Goal: Check status: Check status

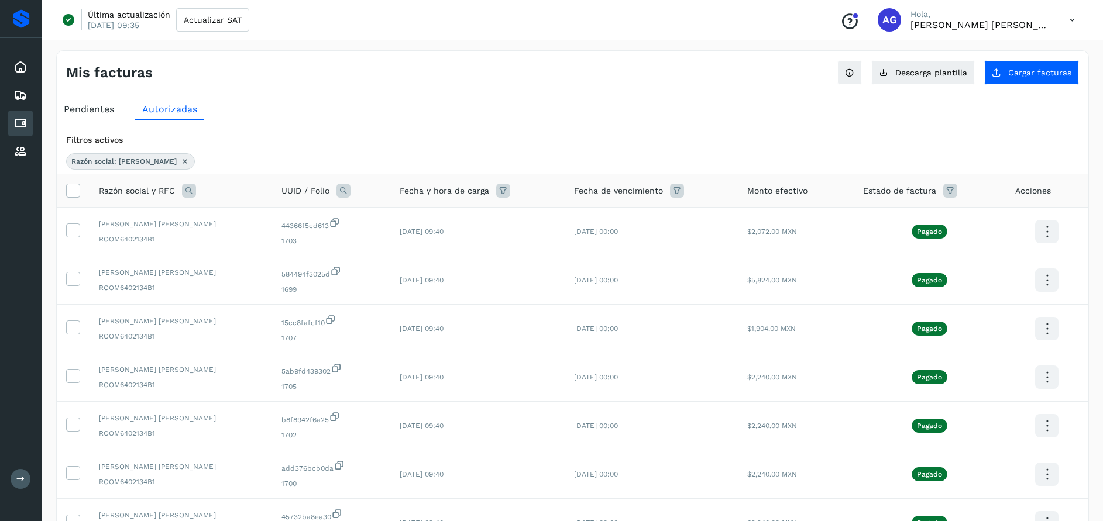
scroll to position [272, 0]
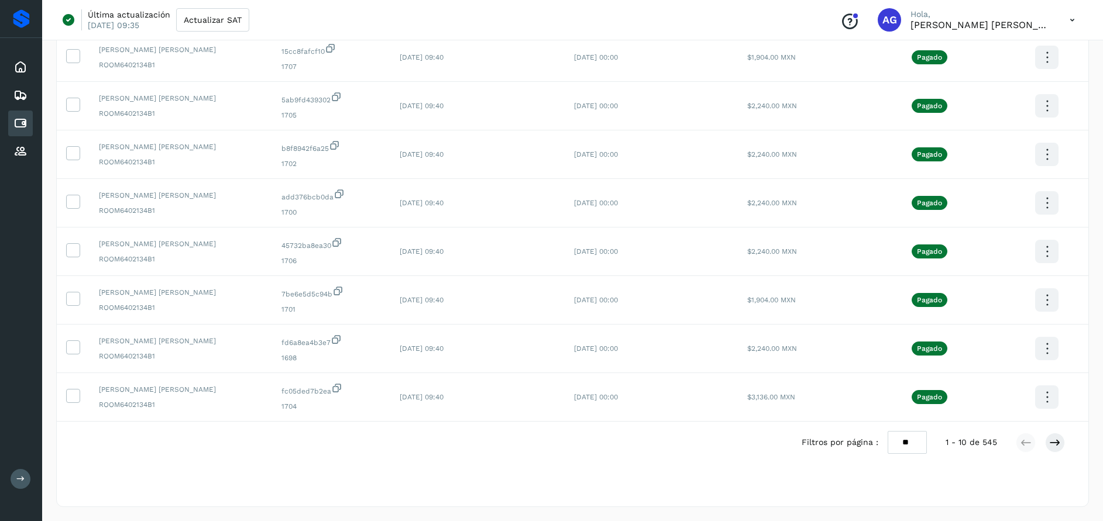
click at [22, 120] on icon at bounding box center [20, 123] width 14 height 14
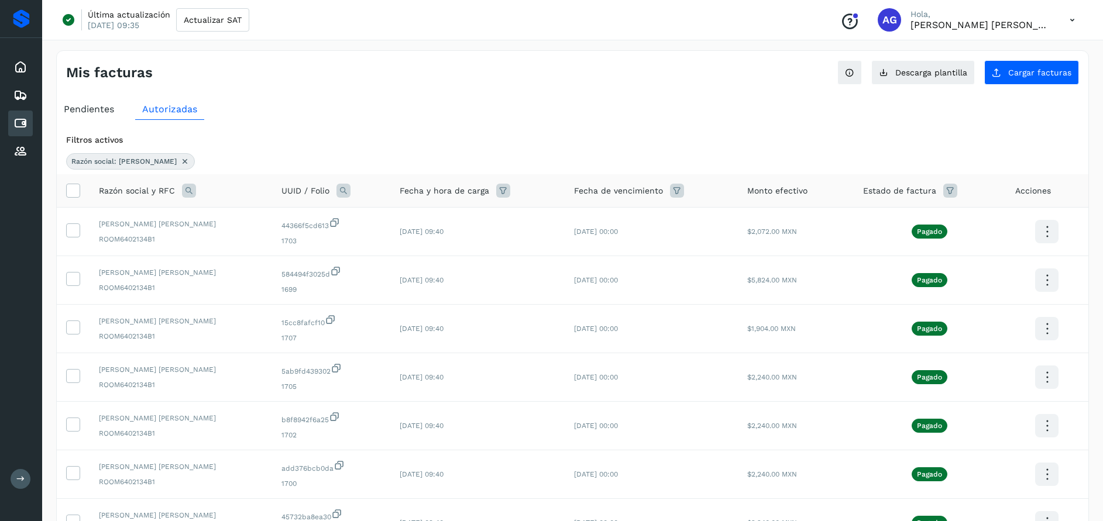
click at [195, 162] on div "Razón social: [PERSON_NAME]" at bounding box center [130, 161] width 129 height 16
click at [190, 159] on icon at bounding box center [184, 161] width 9 height 9
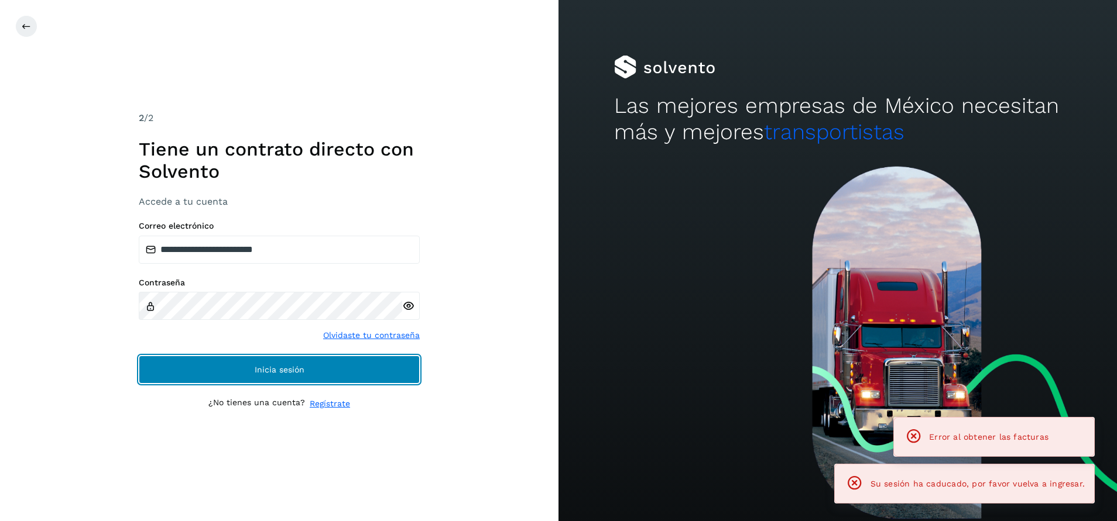
click at [358, 367] on button "Inicia sesión" at bounding box center [279, 370] width 281 height 28
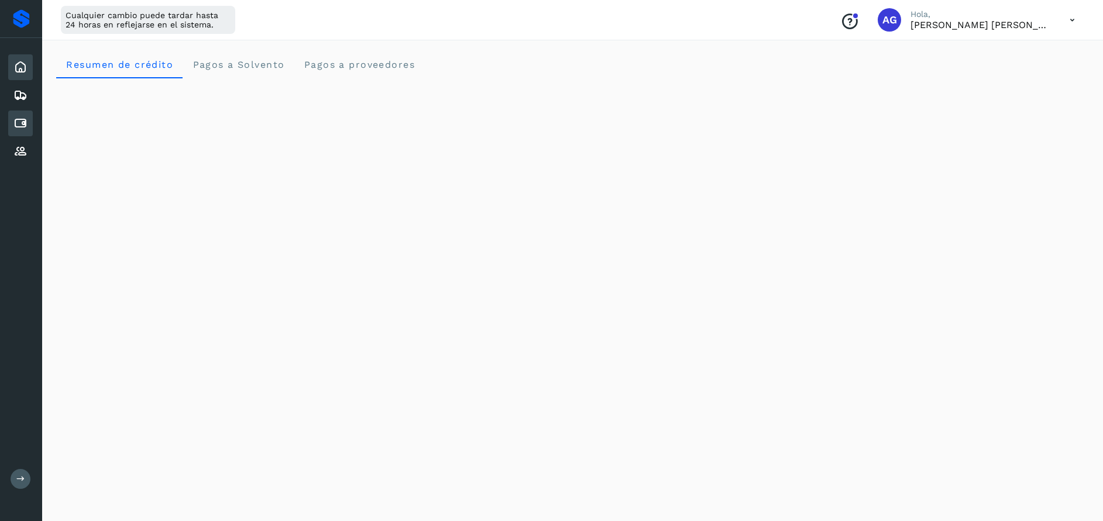
click at [28, 128] on div "Cuentas por pagar" at bounding box center [20, 124] width 25 height 26
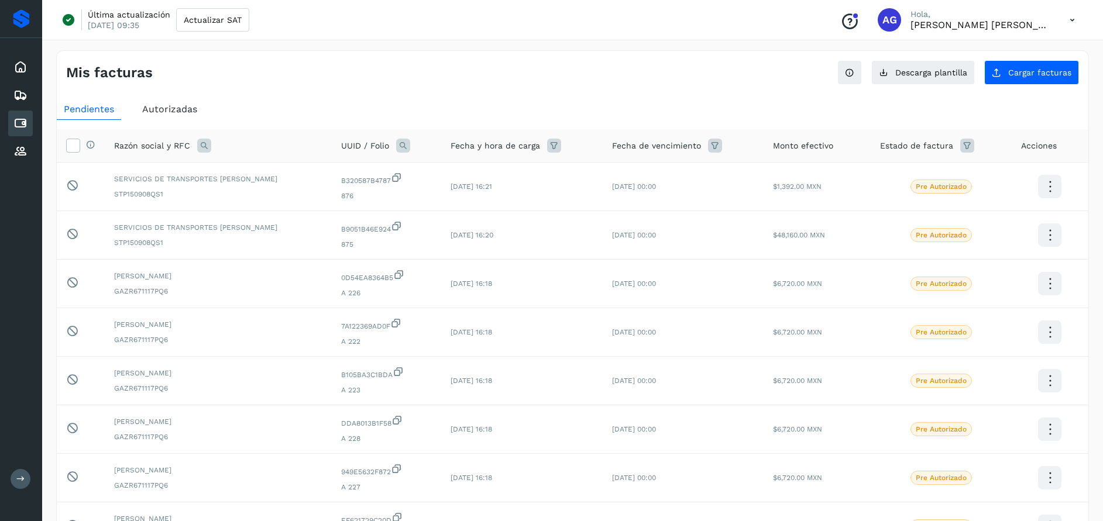
click at [204, 147] on icon at bounding box center [204, 146] width 14 height 14
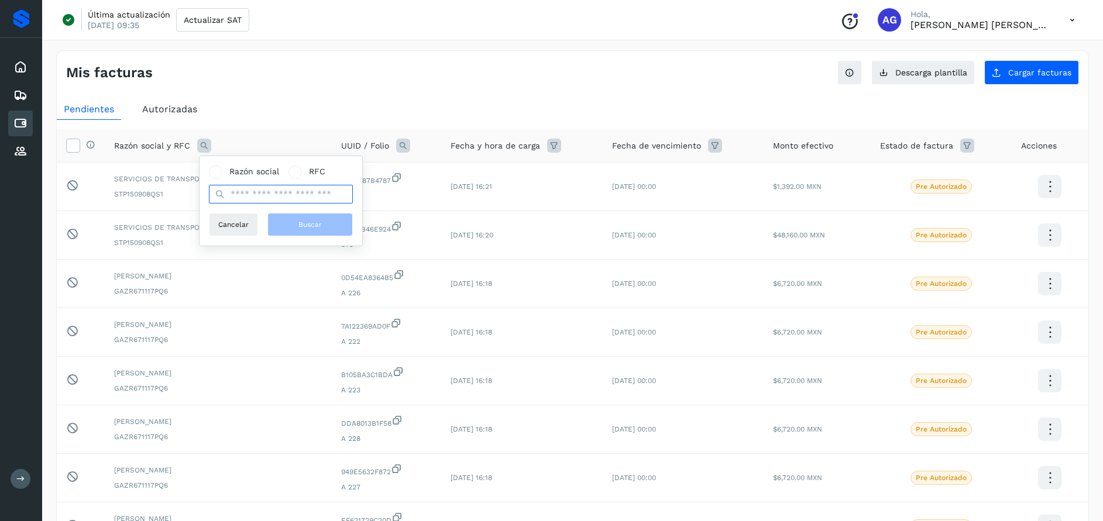
click at [272, 190] on input "text" at bounding box center [281, 194] width 144 height 19
type input "********"
click at [315, 225] on span "Buscar" at bounding box center [309, 224] width 23 height 11
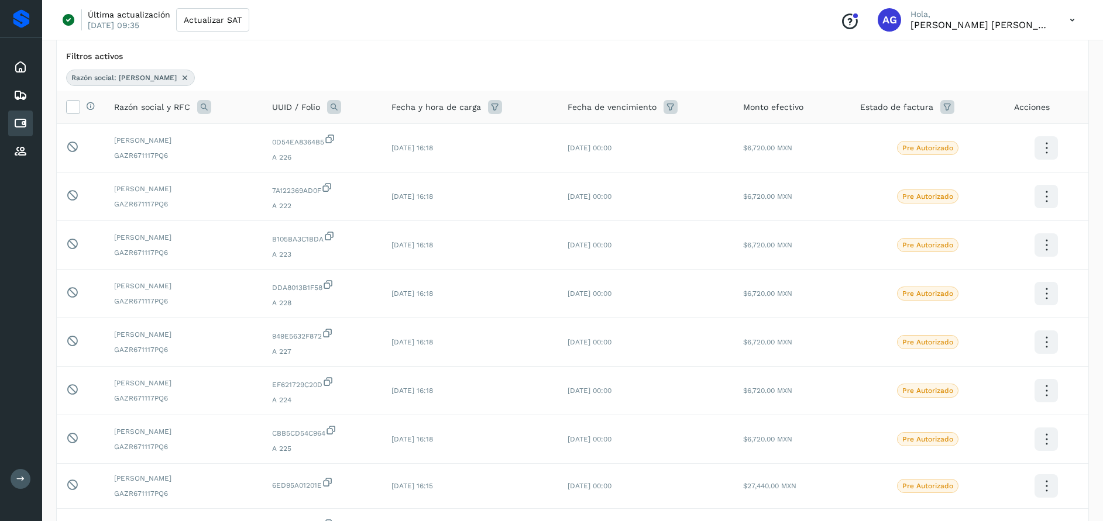
scroll to position [39, 0]
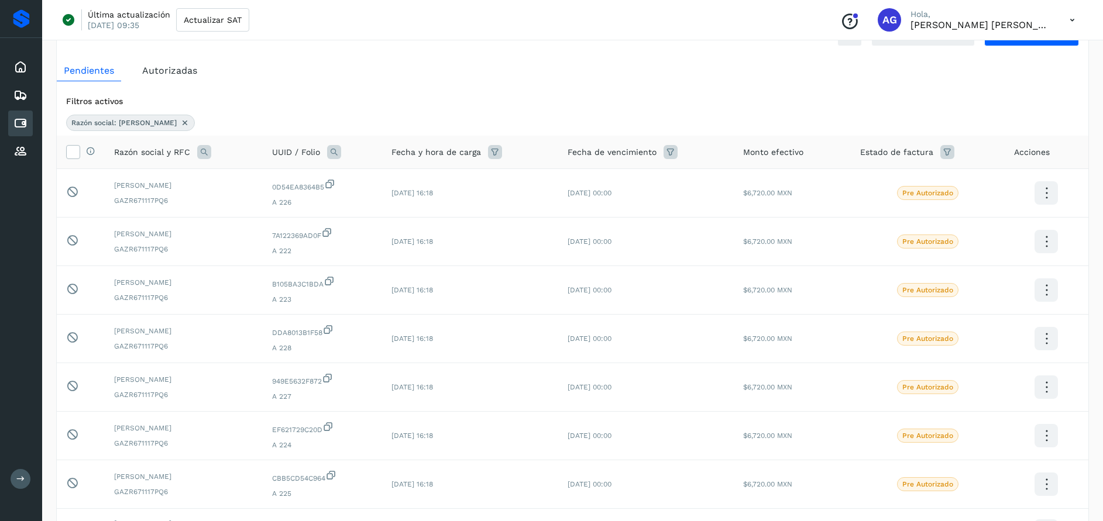
click at [164, 72] on span "Autorizadas" at bounding box center [169, 70] width 55 height 11
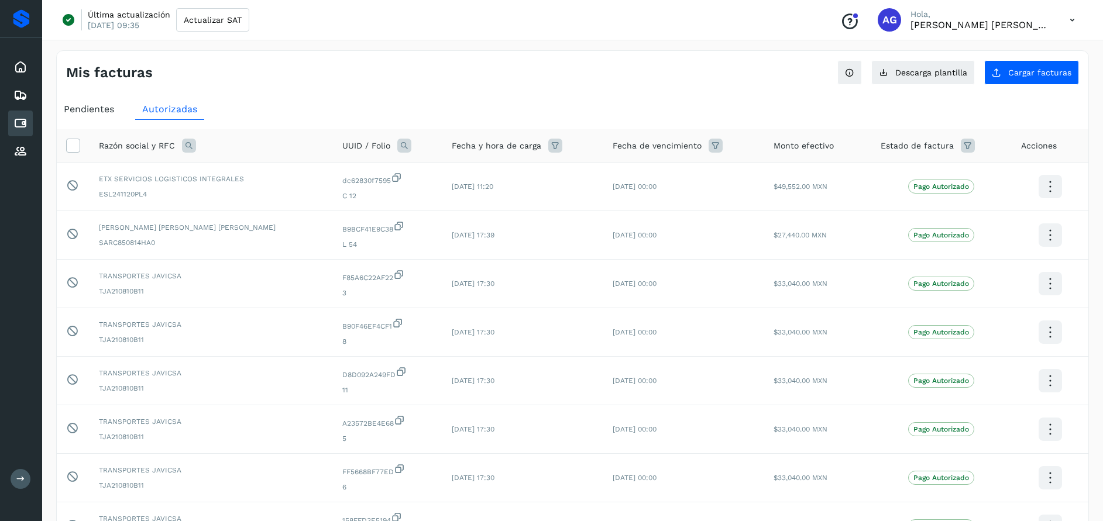
click at [191, 146] on icon at bounding box center [189, 146] width 14 height 14
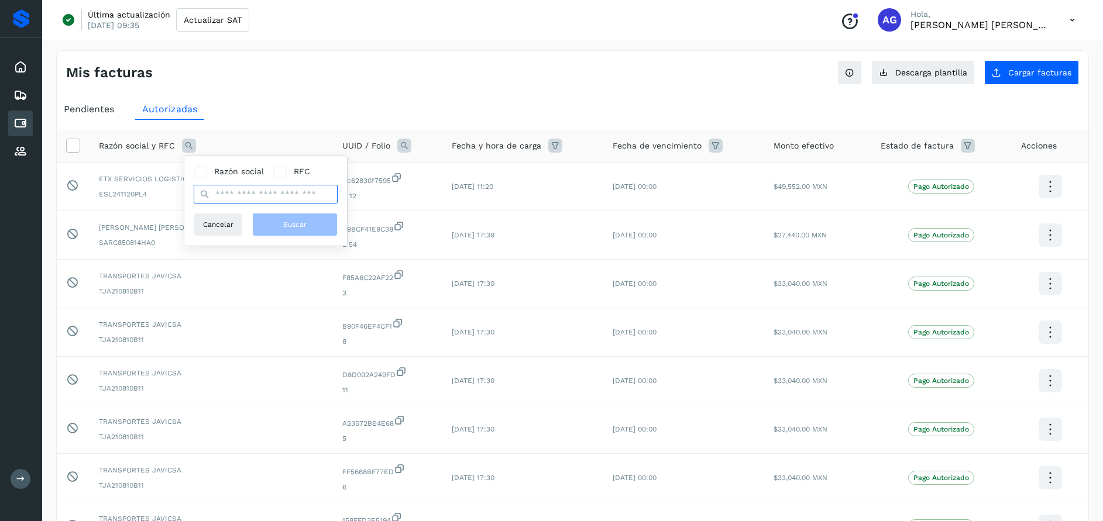
click at [277, 194] on input "text" at bounding box center [266, 194] width 144 height 19
type input "********"
click at [296, 225] on span "Buscar" at bounding box center [294, 224] width 23 height 11
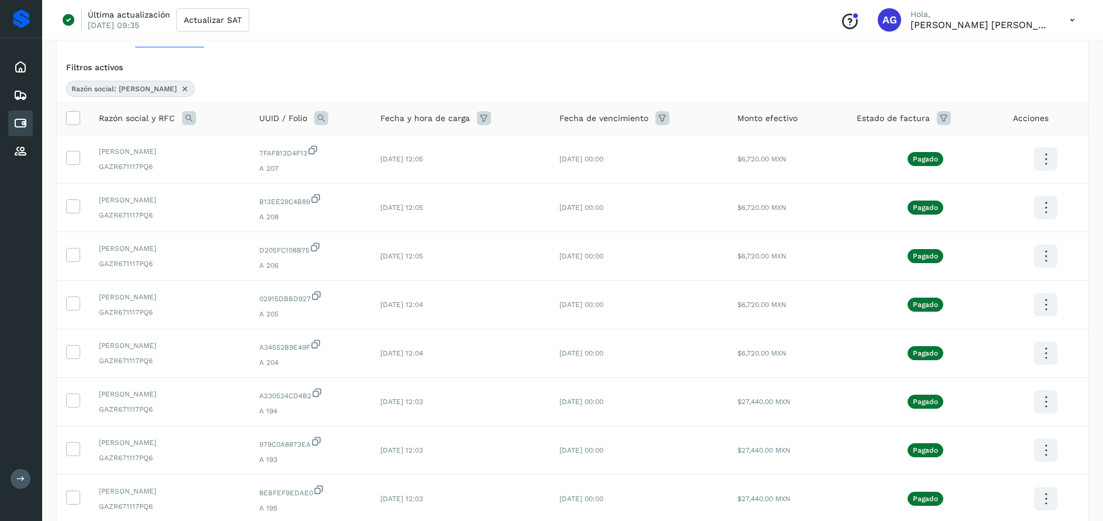
scroll to position [68, 0]
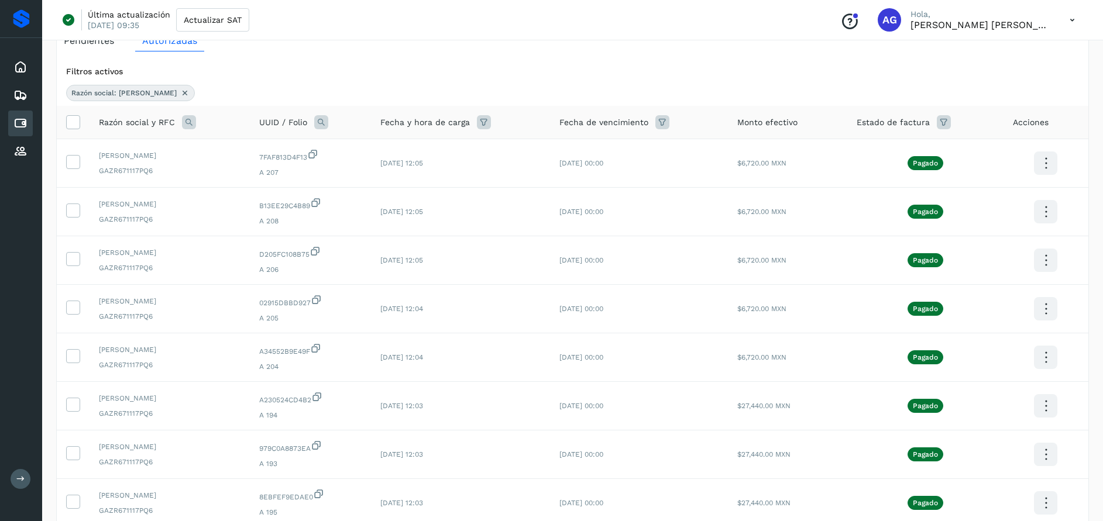
click at [180, 94] on icon at bounding box center [184, 92] width 9 height 9
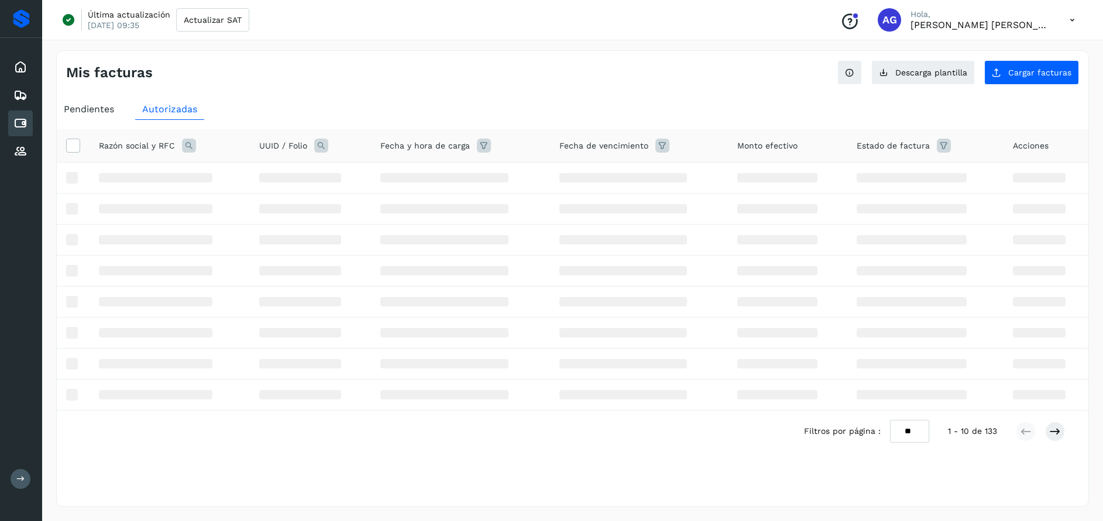
scroll to position [0, 0]
click at [88, 108] on span "Pendientes" at bounding box center [89, 109] width 50 height 11
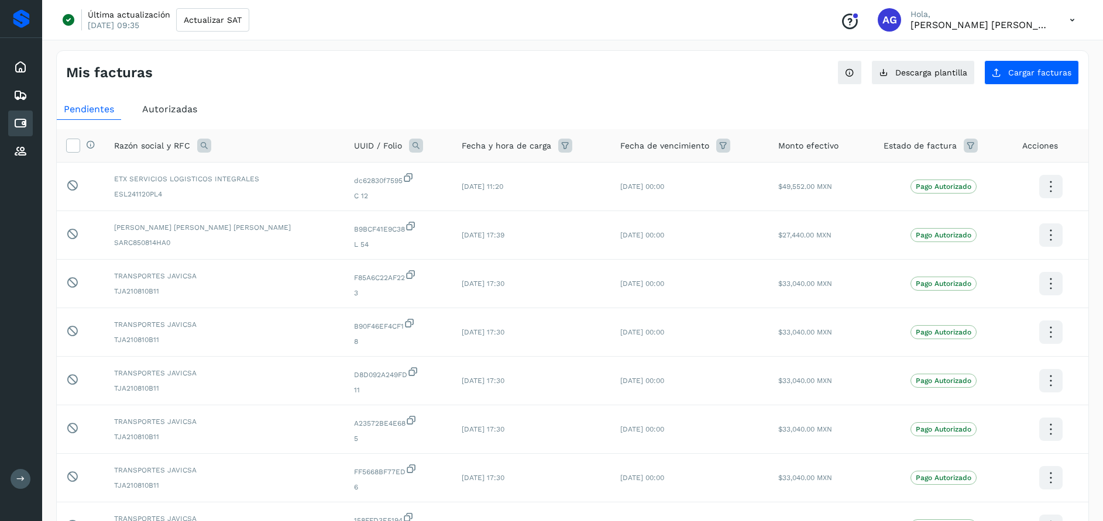
click at [200, 102] on div "Autorizadas" at bounding box center [169, 109] width 69 height 21
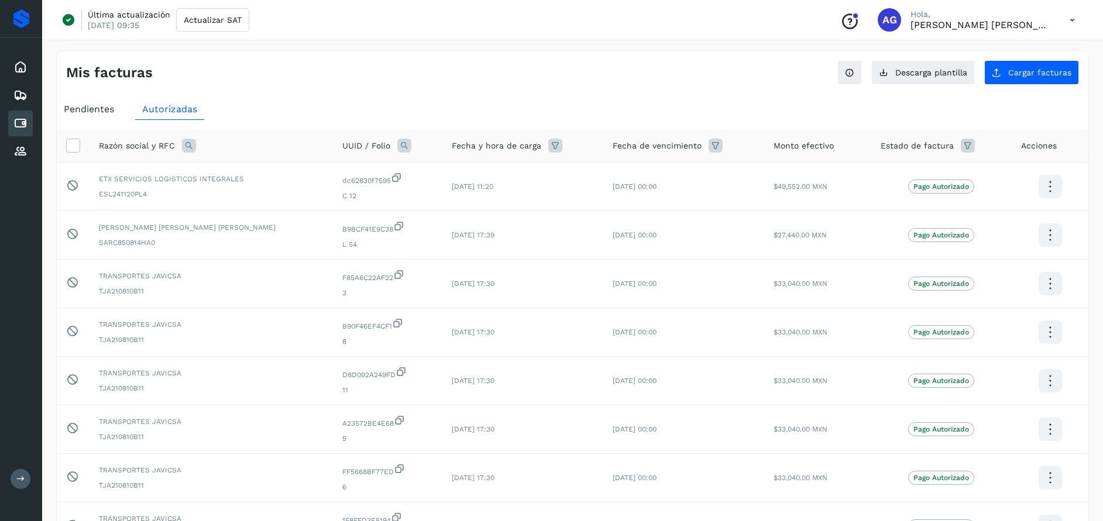
click at [188, 146] on icon at bounding box center [189, 146] width 14 height 14
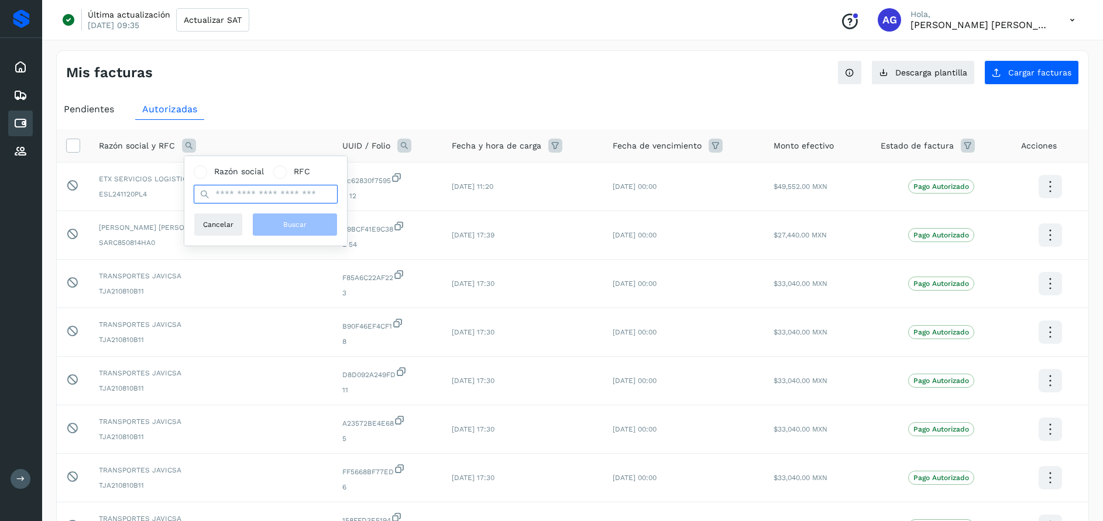
click at [239, 187] on input "text" at bounding box center [266, 194] width 144 height 19
type input "**********"
click at [304, 226] on span "Buscar" at bounding box center [294, 224] width 23 height 11
